Goal: Information Seeking & Learning: Learn about a topic

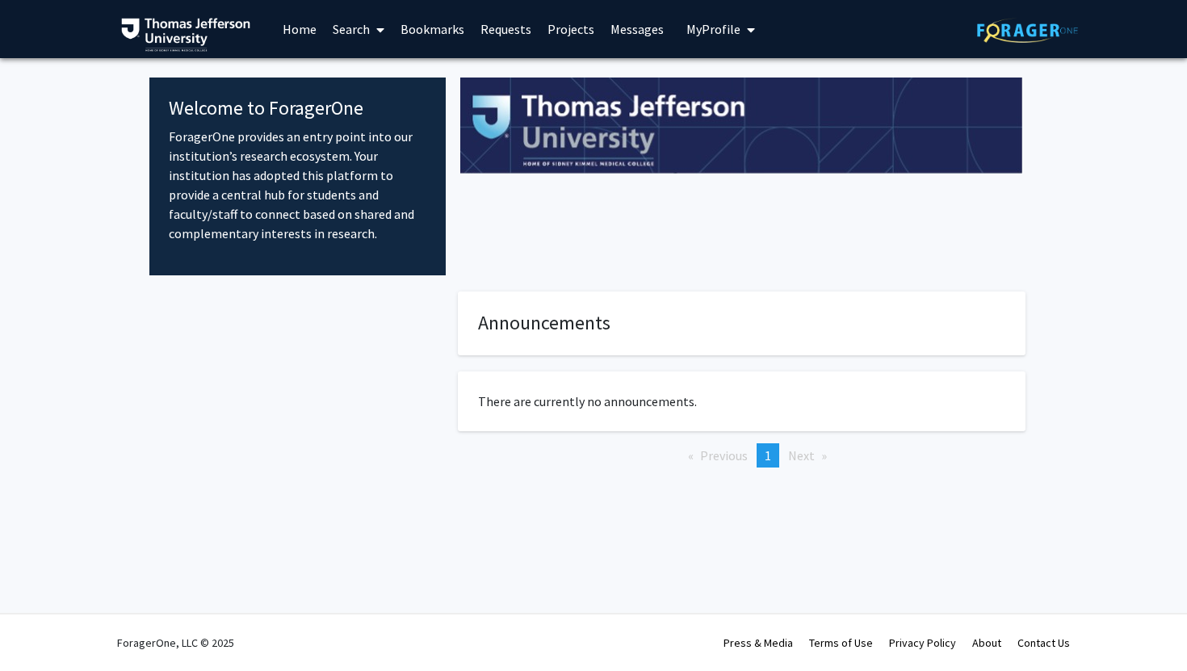
click at [382, 23] on icon at bounding box center [380, 29] width 8 height 13
click at [367, 53] on link "Search" at bounding box center [359, 29] width 68 height 57
click at [357, 23] on link "Search" at bounding box center [359, 29] width 68 height 57
click at [375, 73] on span "Faculty/Staff" at bounding box center [384, 74] width 119 height 32
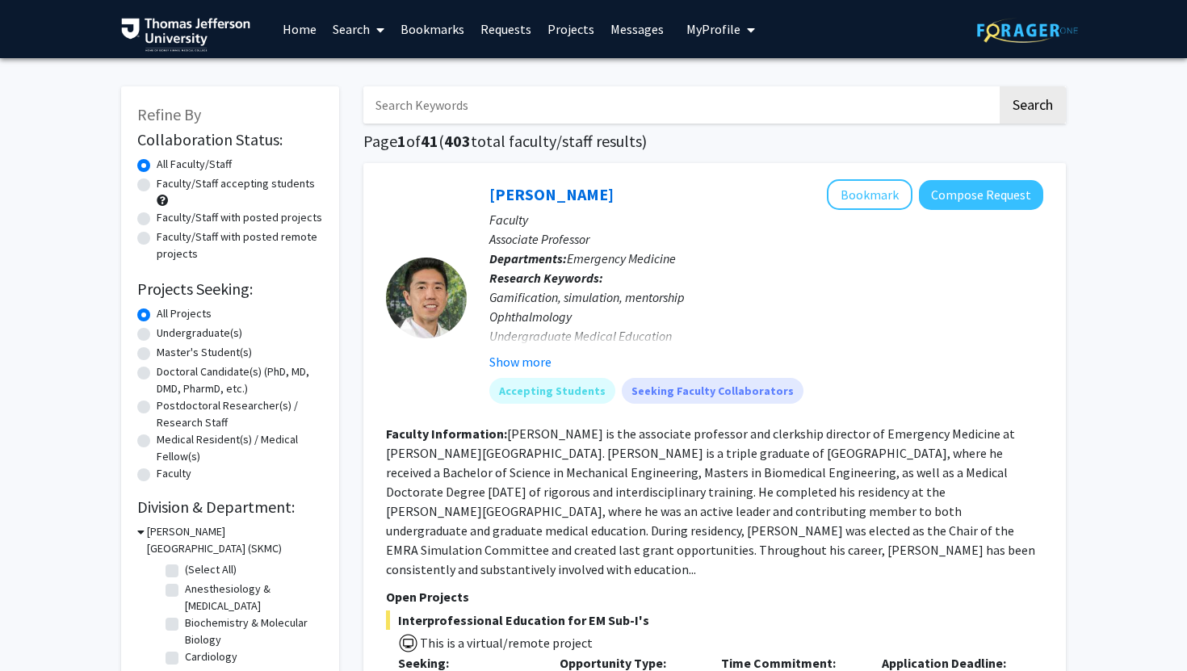
click at [467, 101] on input "Search Keywords" at bounding box center [680, 104] width 634 height 37
click at [538, 115] on input "Search Keywords" at bounding box center [680, 104] width 634 height 37
type input "o"
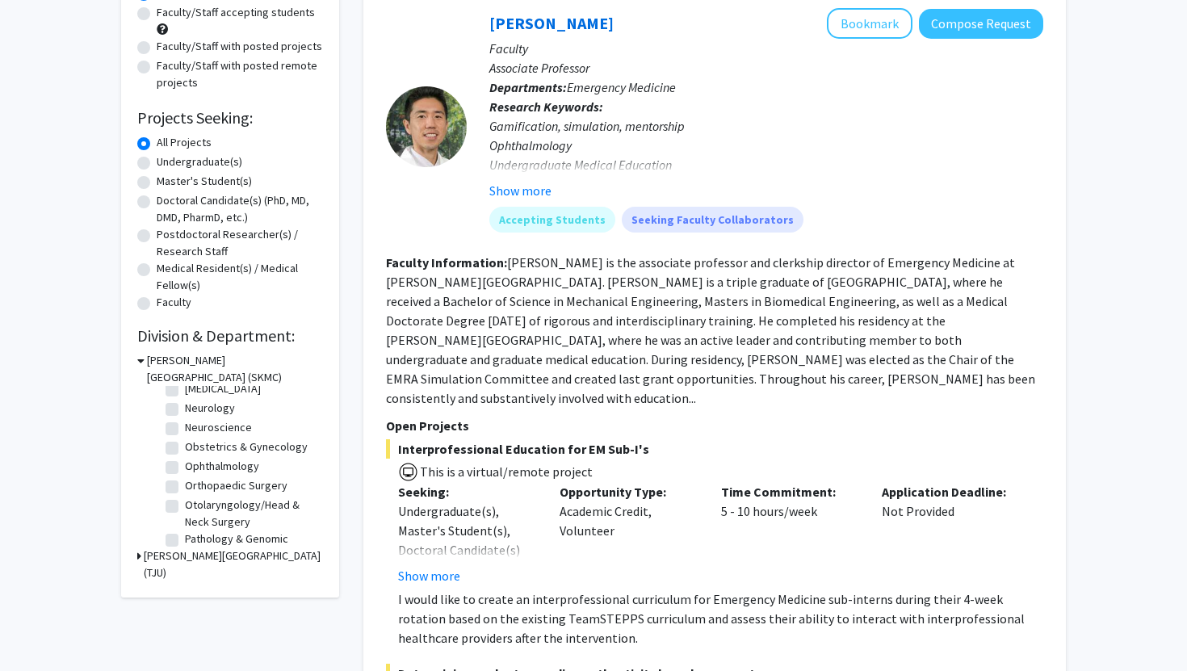
scroll to position [447, 0]
click at [185, 443] on label "Obstetrics & Gynecology" at bounding box center [246, 442] width 123 height 17
click at [185, 443] on input "Obstetrics & Gynecology" at bounding box center [190, 439] width 10 height 10
checkbox input "true"
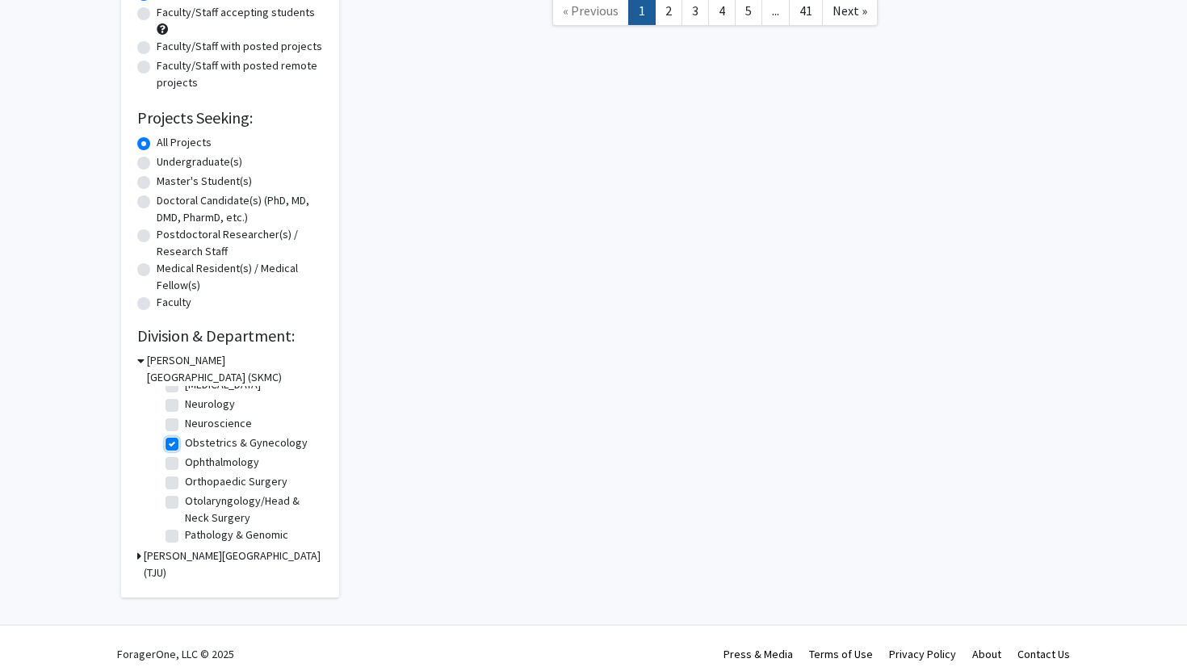
checkbox input "true"
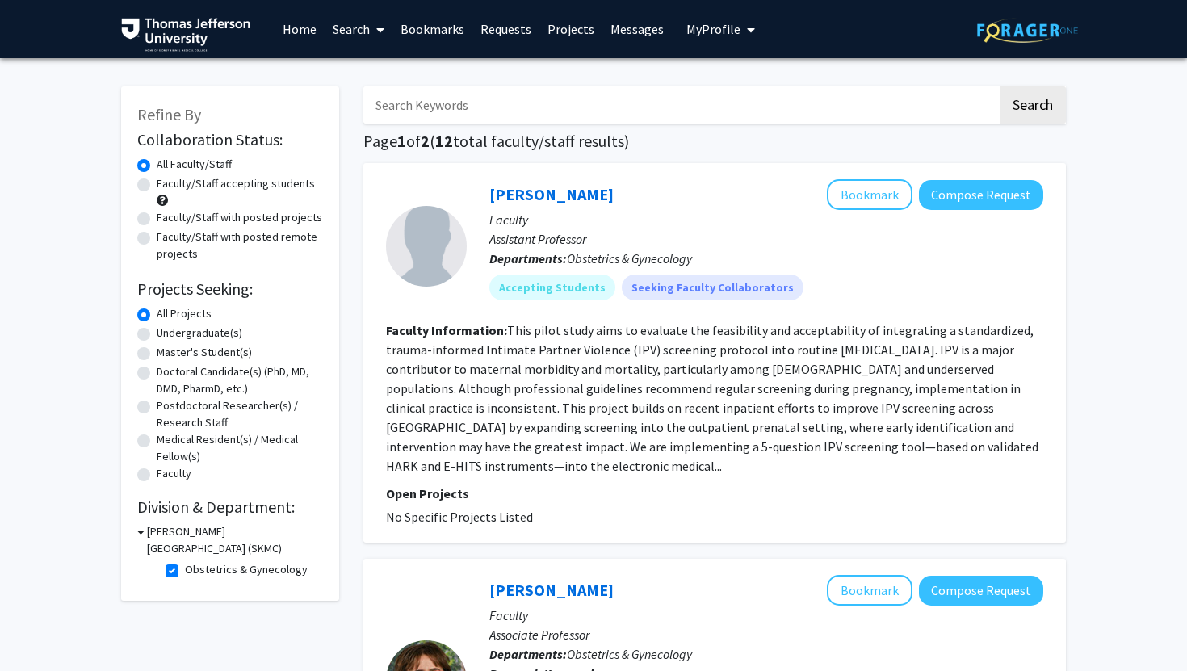
click at [288, 186] on label "Faculty/Staff accepting students" at bounding box center [236, 183] width 158 height 17
click at [167, 186] on input "Faculty/Staff accepting students" at bounding box center [162, 180] width 10 height 10
radio input "true"
